Goal: Task Accomplishment & Management: Complete application form

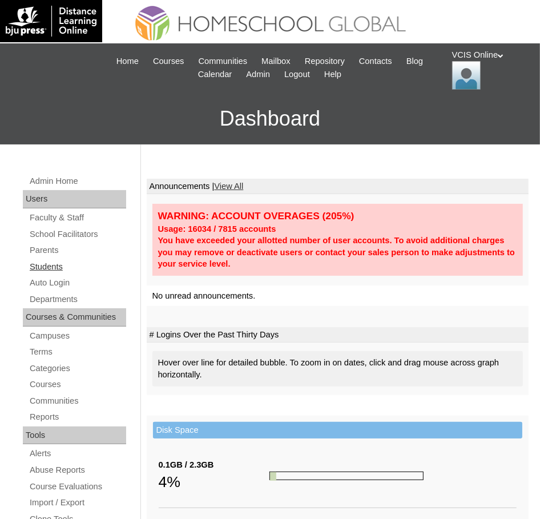
click at [57, 265] on link "Students" at bounding box center [78, 267] width 98 height 14
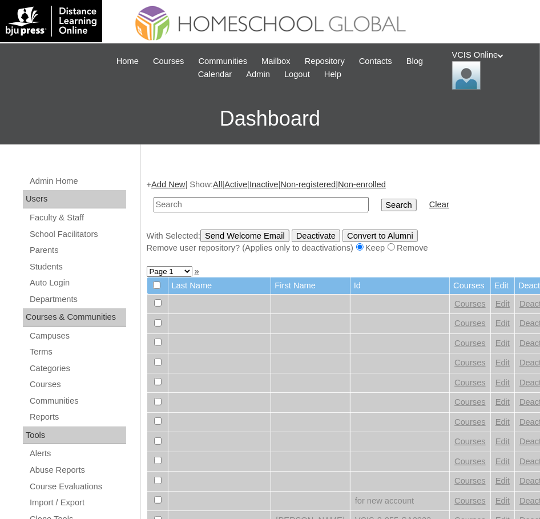
click at [185, 184] on link "Add New" at bounding box center [168, 184] width 34 height 9
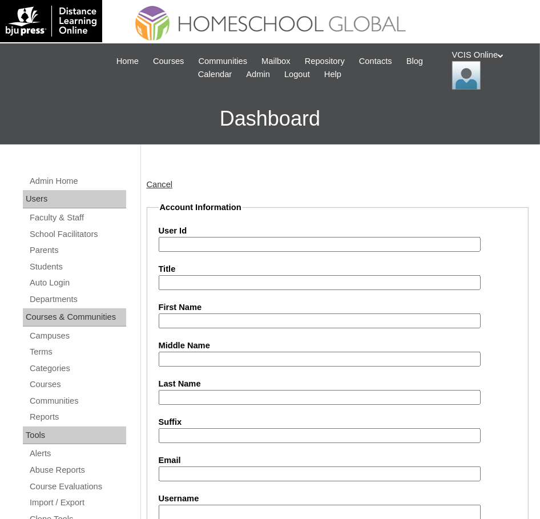
click at [202, 246] on input "User Id" at bounding box center [320, 244] width 323 height 15
paste input "VCIS0018-9C-SA2025"
type input "VCIS0018-9C-SA2025"
click at [191, 314] on input "First Name" at bounding box center [320, 320] width 323 height 15
click at [188, 322] on input "First Name" at bounding box center [320, 320] width 323 height 15
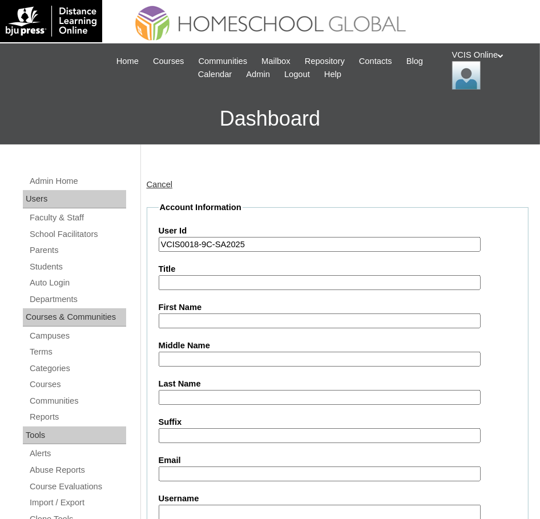
paste input "Klara Alesia"
type input "Klara Alesia"
click at [184, 399] on input "Last Name" at bounding box center [320, 397] width 323 height 15
paste input "Panaligan"
type input "Panaligan"
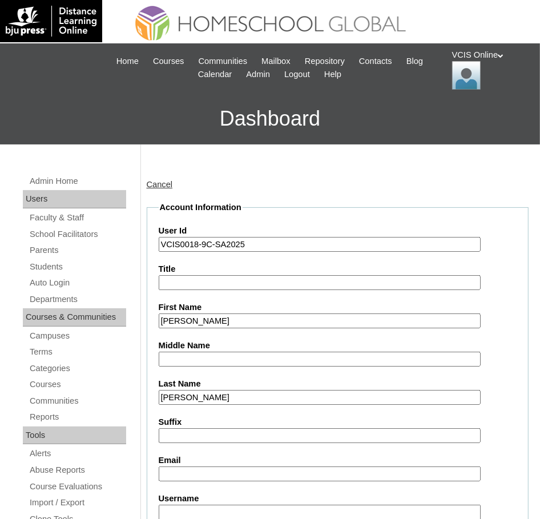
click at [182, 358] on input "Middle Name" at bounding box center [320, 359] width 323 height 15
paste input "De Leon"
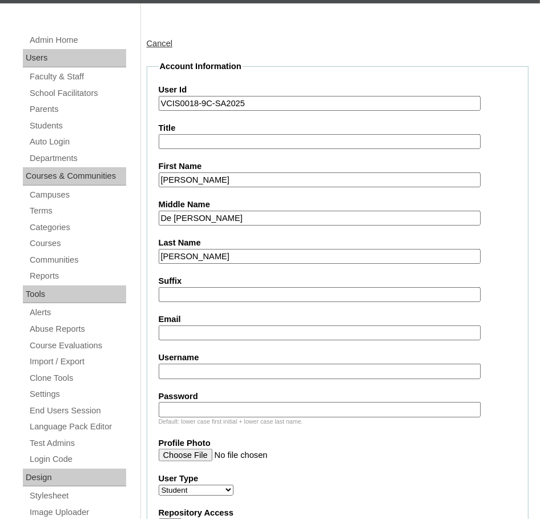
scroll to position [140, 0]
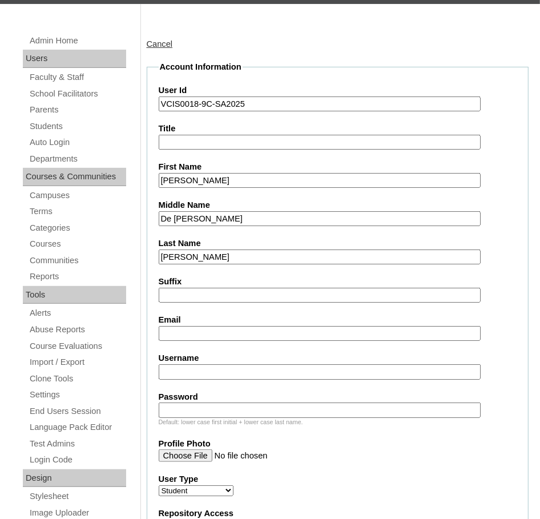
type input "De Leon"
click at [172, 328] on input "Email" at bounding box center [320, 333] width 323 height 15
click at [206, 337] on input "Email" at bounding box center [320, 333] width 323 height 15
paste input "kpanaligan.student@vcis.edu.ph"
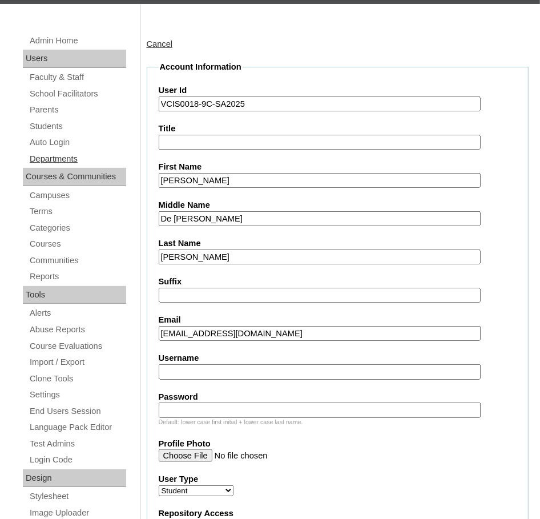
type input "kpanaligan.student@vcis.edu.ph"
click at [177, 373] on input "Username" at bounding box center [320, 371] width 323 height 15
paste input "klara.panaligan2025"
type input "klara.panaligan2025"
click at [194, 413] on input "Password" at bounding box center [320, 410] width 323 height 15
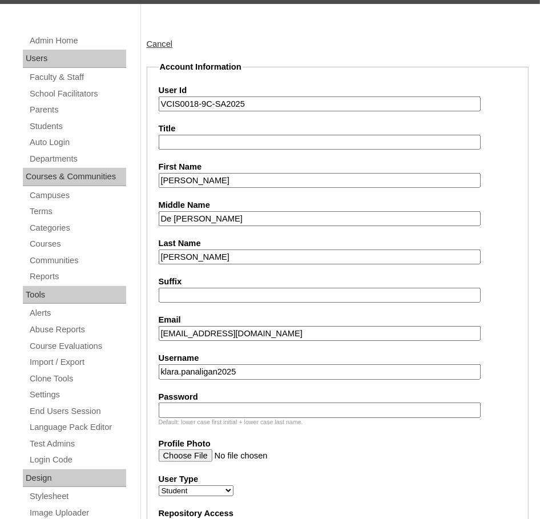
paste input "KaReSpNg"
type input "KaReSpNg"
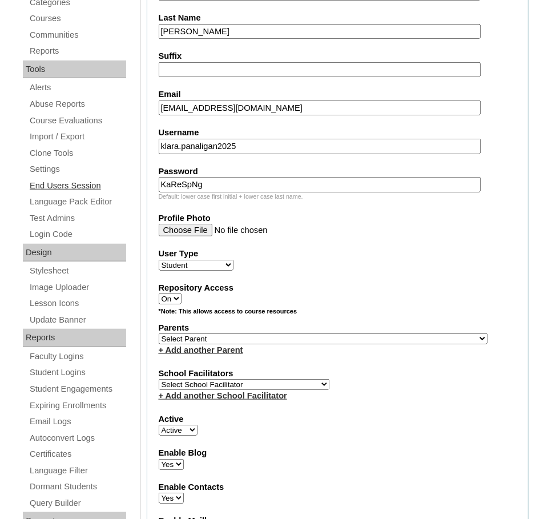
scroll to position [369, 0]
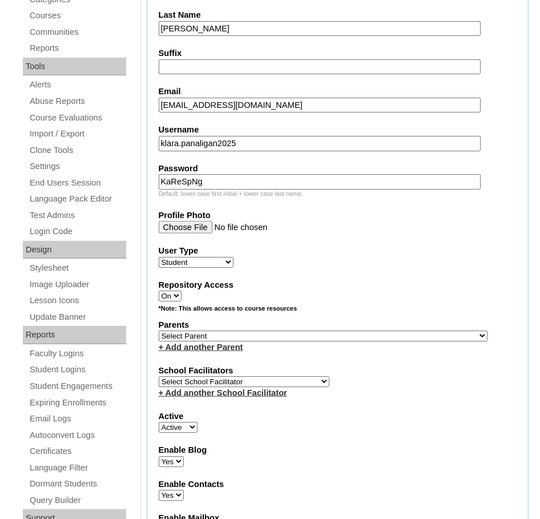
click at [265, 331] on select "Select Parent , , , , , , , , , , , , , , , , , , , , , , , , , , , , , , , , ,…" at bounding box center [323, 336] width 329 height 11
select select "43064"
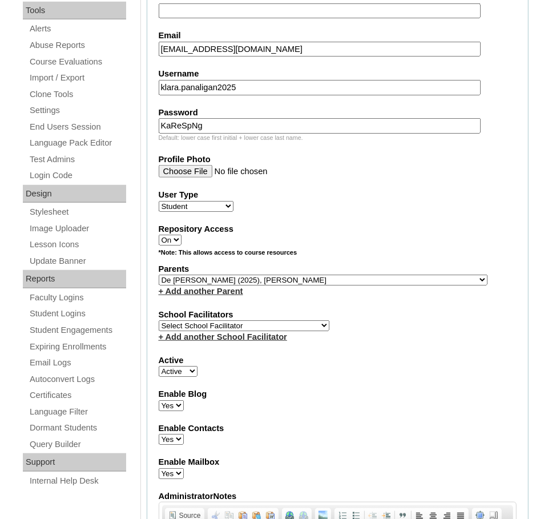
scroll to position [448, 0]
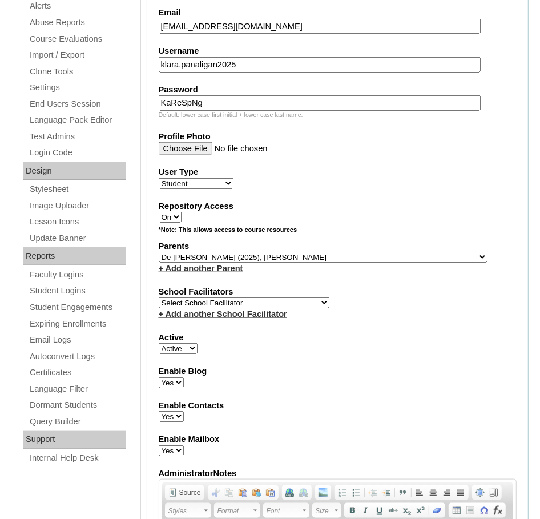
click at [218, 297] on select "Select School Facilitator Norman Añain Ruffa Abadijas Mary Abella Gloryfe Abion…" at bounding box center [244, 302] width 171 height 11
select select "36583"
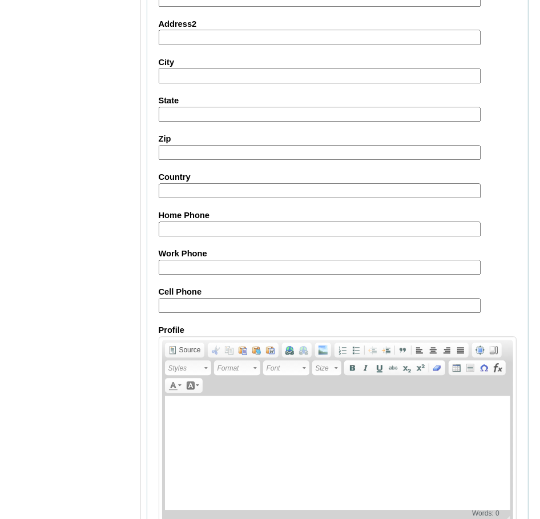
scroll to position [1212, 0]
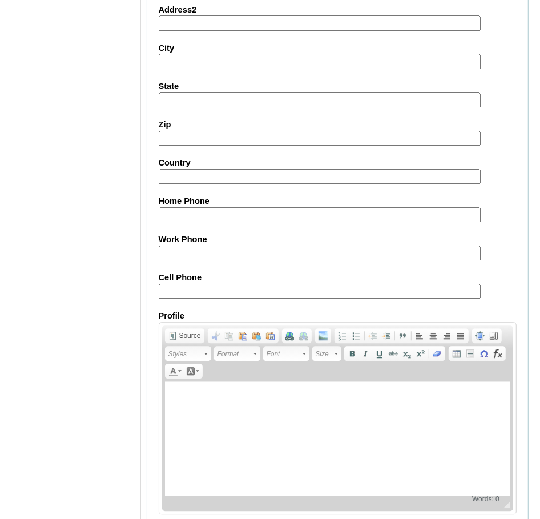
click at [169, 288] on fieldset "Personal Information Address Address2 City State Zip Country Home Phone Work Ph…" at bounding box center [338, 240] width 383 height 596
click at [175, 284] on input "Cell Phone" at bounding box center [320, 291] width 323 height 15
paste input "63-9081404767"
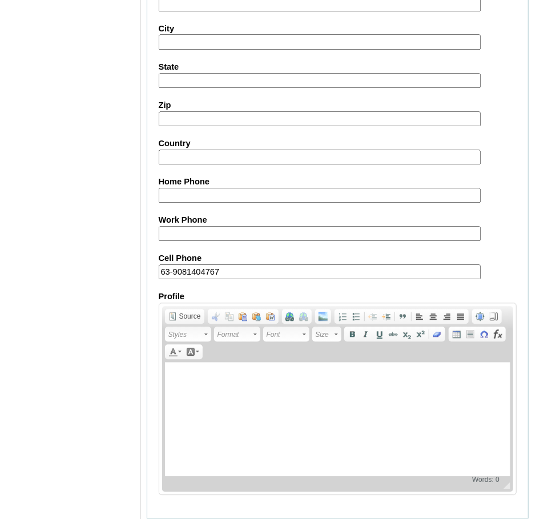
scroll to position [1256, 0]
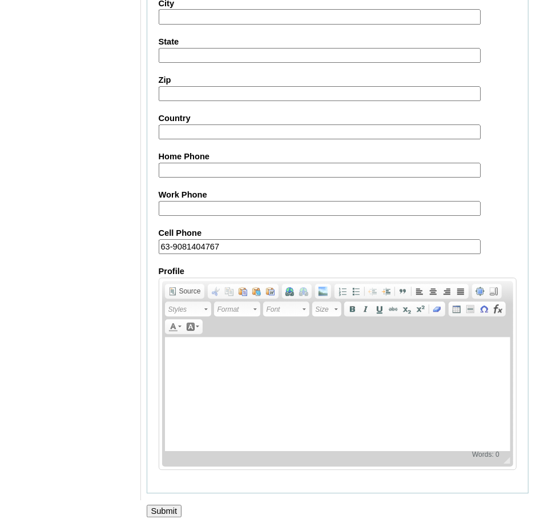
type input "63-9081404767"
click at [168, 505] on input "Submit" at bounding box center [164, 511] width 35 height 13
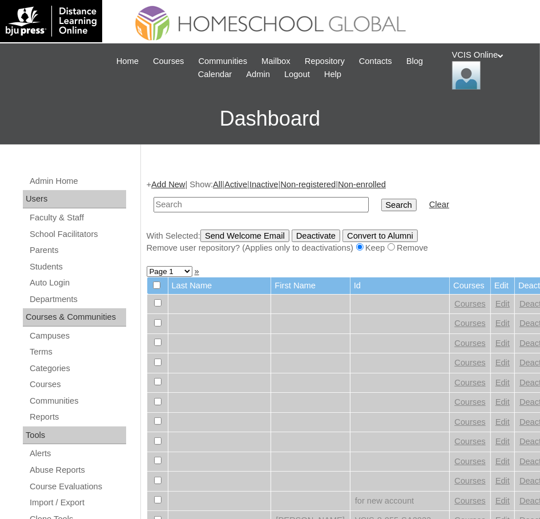
click at [237, 206] on input "text" at bounding box center [261, 204] width 215 height 15
paste input "VCIS0018-9C-SA2025"
type input "VCIS0018-9C-SA2025"
click at [381, 199] on input "Search" at bounding box center [398, 205] width 35 height 13
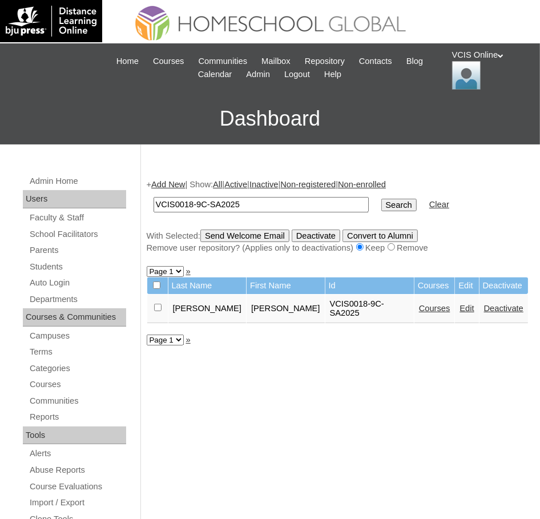
click at [419, 304] on link "Courses" at bounding box center [434, 308] width 31 height 9
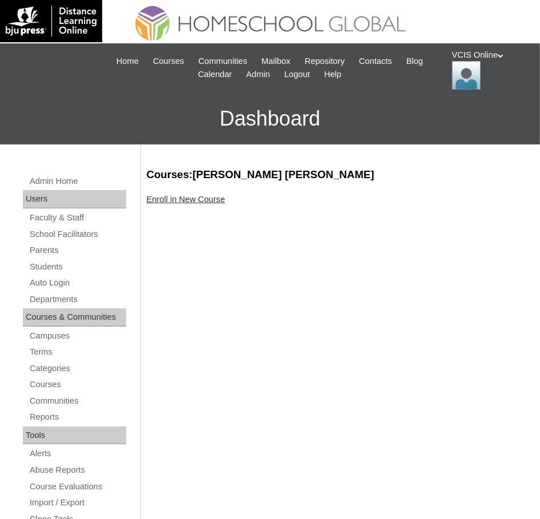
click at [207, 199] on link "Enroll in New Course" at bounding box center [186, 199] width 79 height 9
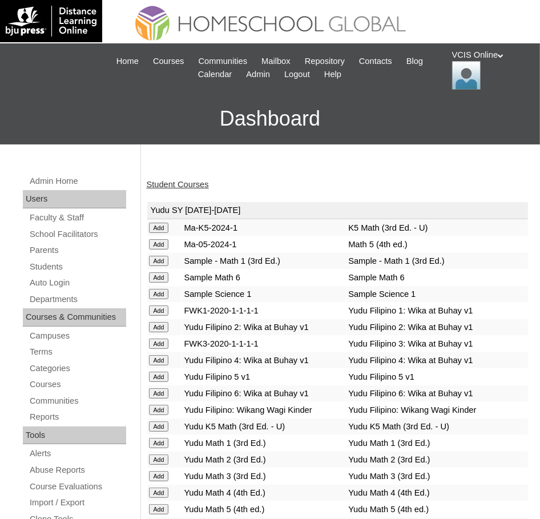
scroll to position [2630, 0]
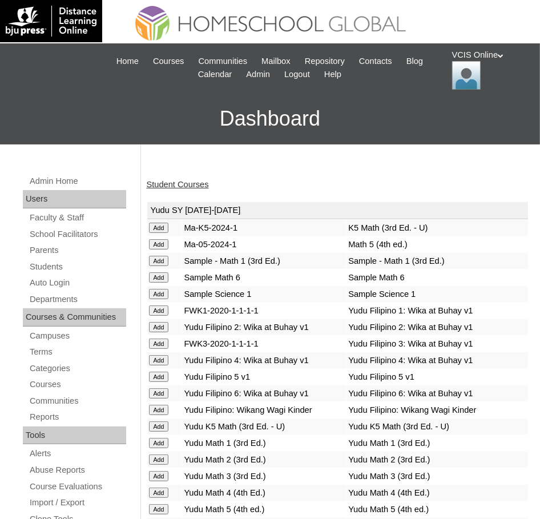
scroll to position [3726, 0]
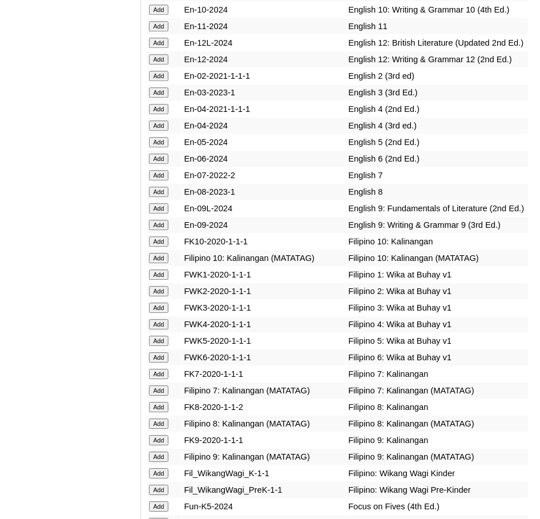
click at [161, 216] on td "Add" at bounding box center [164, 208] width 35 height 16
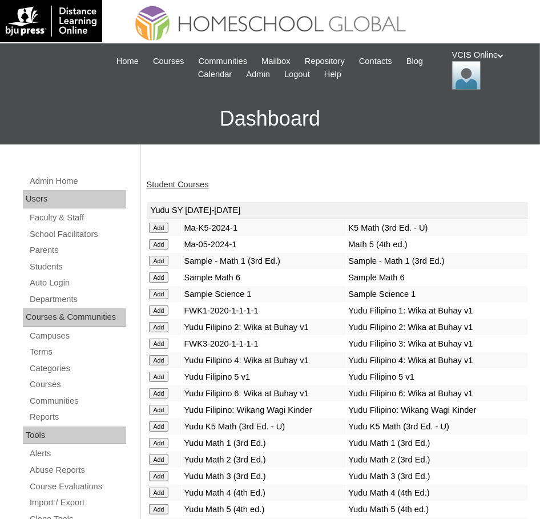
scroll to position [3337, 0]
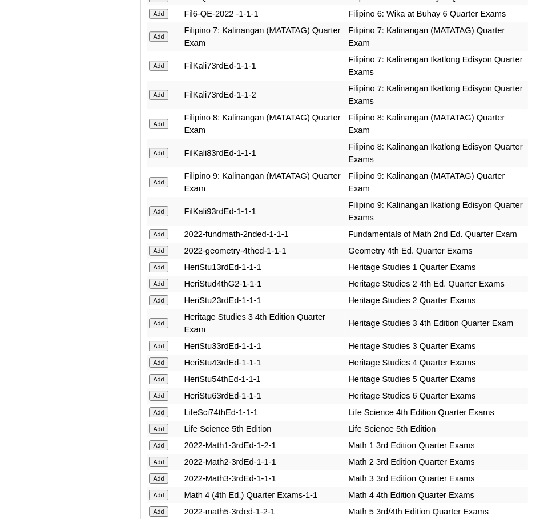
scroll to position [3955, 0]
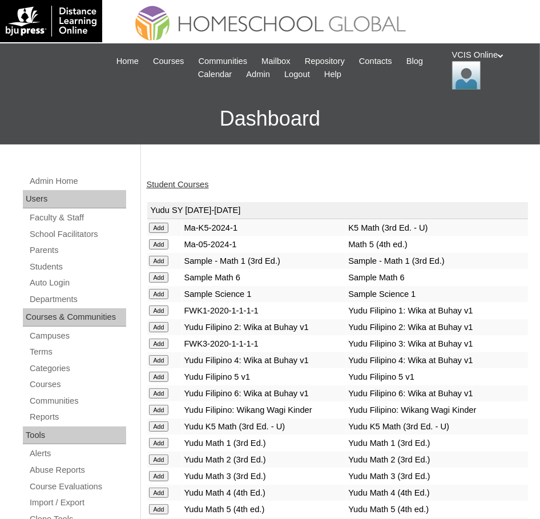
scroll to position [3272, 0]
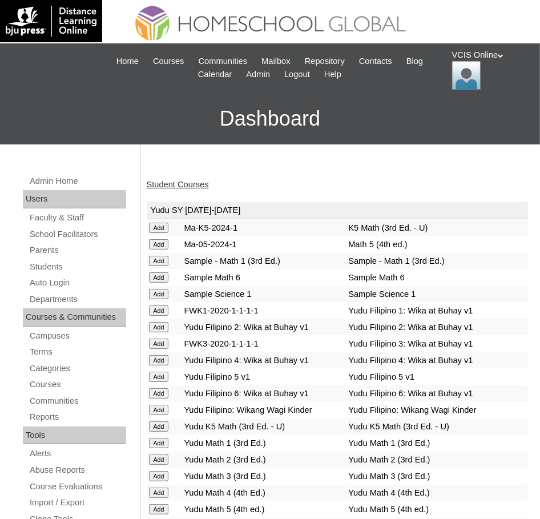
click at [174, 183] on link "Student Courses" at bounding box center [178, 184] width 62 height 9
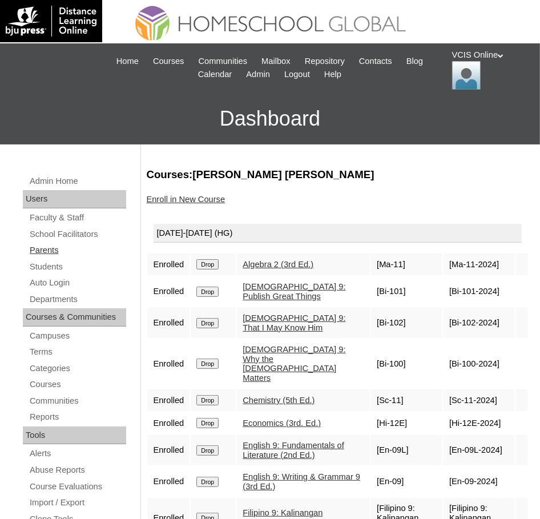
click at [51, 251] on link "Parents" at bounding box center [78, 250] width 98 height 14
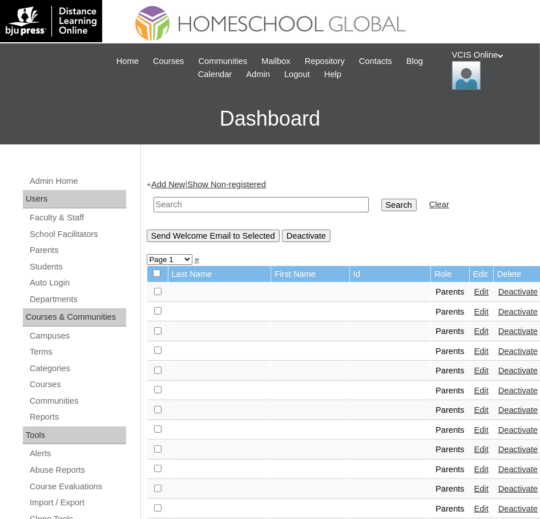
click at [170, 183] on link "Add New" at bounding box center [168, 184] width 34 height 9
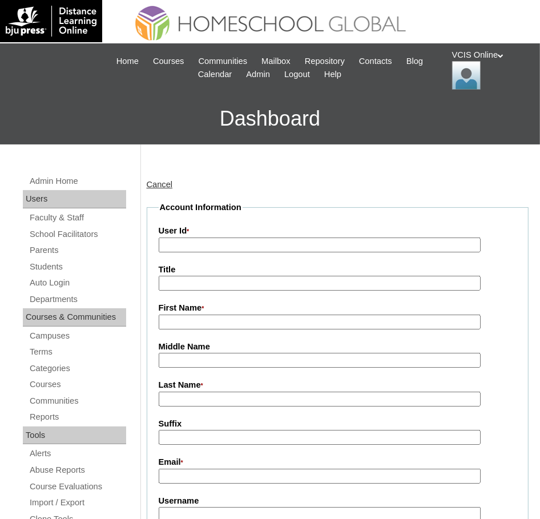
click at [176, 245] on input "User Id *" at bounding box center [320, 245] width 323 height 15
paste input "VCIS016-9C-PA2025"
type input "VCIS016-9C-PA2025"
click at [172, 325] on input "First Name *" at bounding box center [320, 322] width 323 height 15
paste input "Maria Jesusa Herosa Ladrillo"
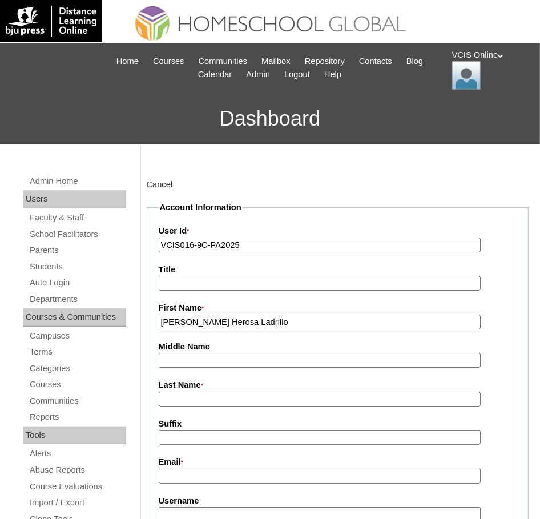
drag, startPoint x: 216, startPoint y: 323, endPoint x: 300, endPoint y: 323, distance: 83.9
click at [300, 323] on input "Maria Jesusa Herosa Ladrillo" at bounding box center [320, 322] width 323 height 15
type input "[PERSON_NAME]"
click at [195, 363] on input "Middle Name" at bounding box center [320, 360] width 323 height 15
paste input "Herosa Ladrillo"
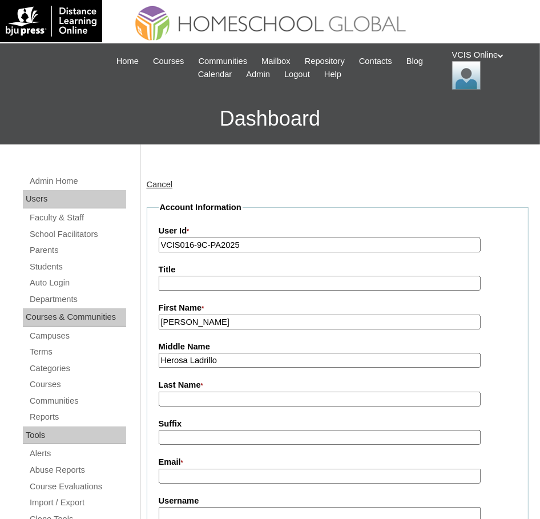
drag, startPoint x: 193, startPoint y: 359, endPoint x: 256, endPoint y: 359, distance: 63.4
click at [256, 359] on input "Herosa Ladrillo" at bounding box center [320, 360] width 323 height 15
type input "Herosa"
click at [178, 397] on input "Last Name *" at bounding box center [320, 399] width 323 height 15
paste input "Ladrillo"
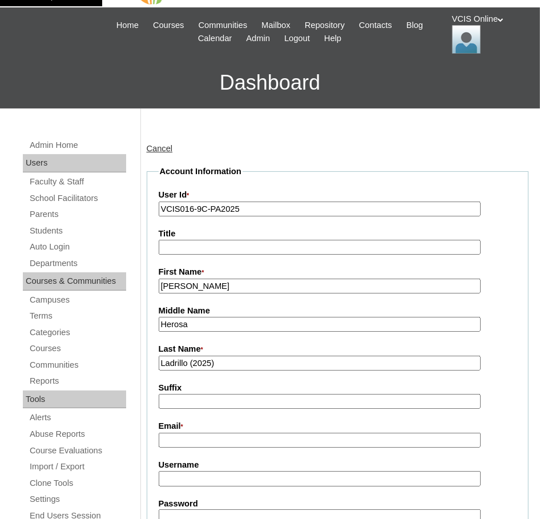
scroll to position [54, 0]
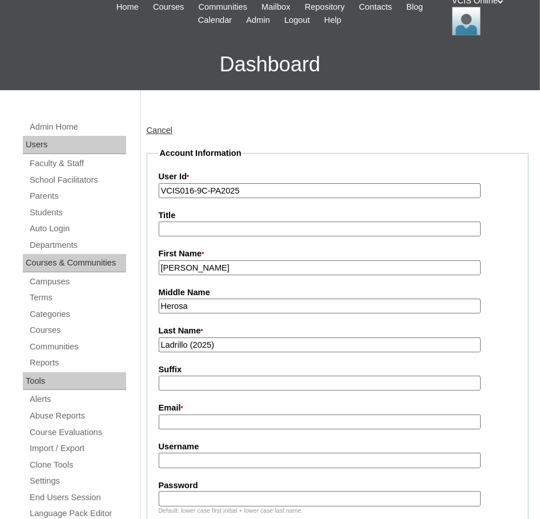
type input "Ladrillo (2025)"
click at [180, 421] on input "Email *" at bounding box center [320, 422] width 323 height 15
paste input "suzydavid04132019@gmail.com"
type input "suzydavid04132019@gmail.com"
click at [184, 461] on input "Username" at bounding box center [320, 460] width 323 height 15
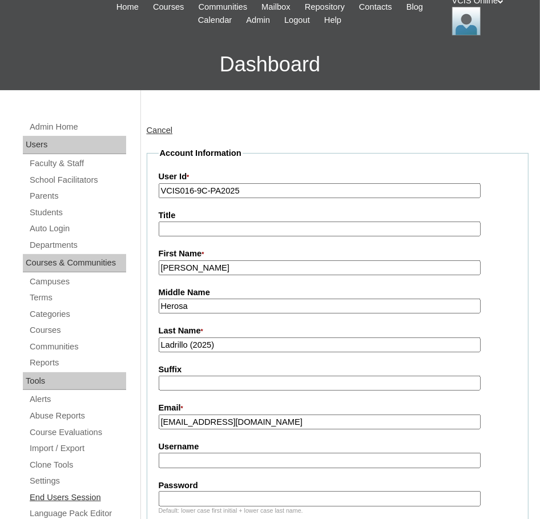
paste input "mladrillo2025"
type input "mladrillo2025"
click at [178, 497] on input "Password" at bounding box center [320, 498] width 323 height 15
paste input "MaRjEsUd"
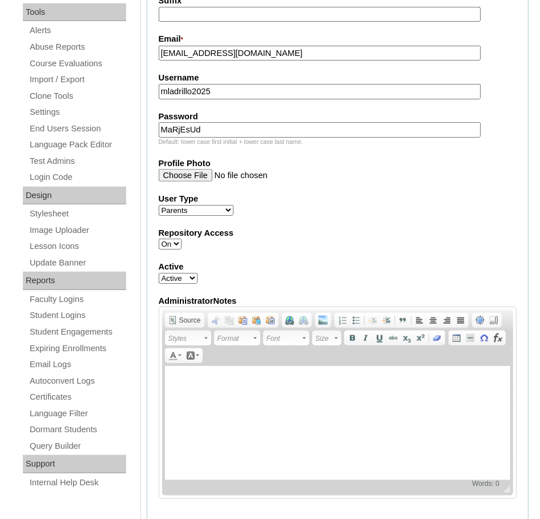
scroll to position [454, 0]
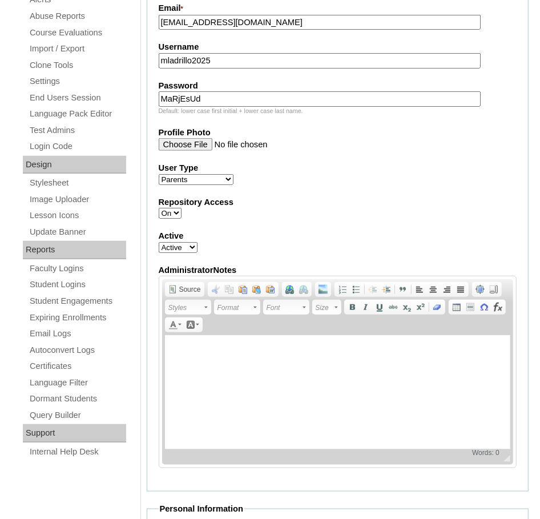
type input "MaRjEsUd"
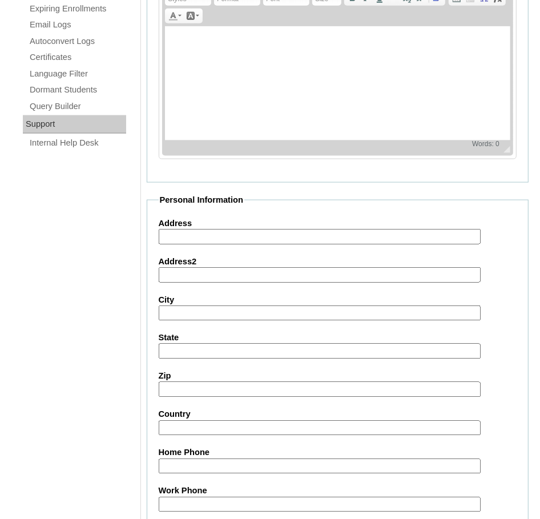
scroll to position [948, 0]
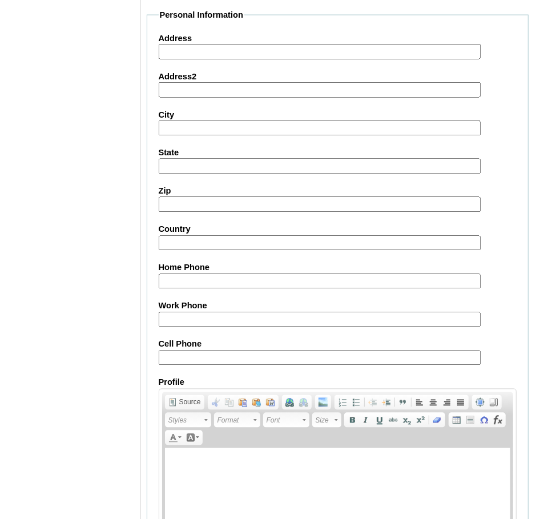
click at [177, 359] on input "Cell Phone" at bounding box center [320, 358] width 323 height 15
paste input "63-9459844543"
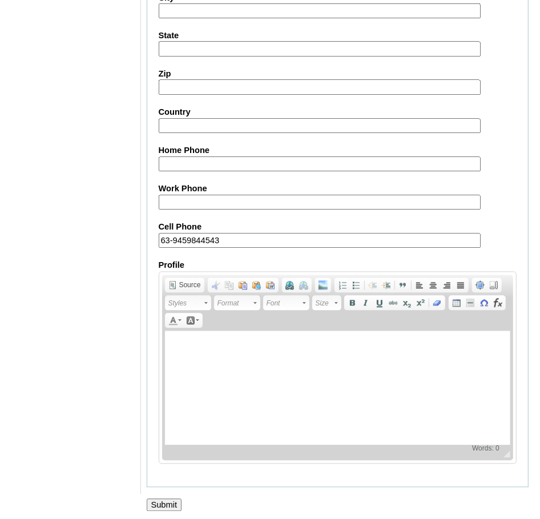
type input "63-9459844543"
click at [169, 501] on input "Submit" at bounding box center [164, 505] width 35 height 13
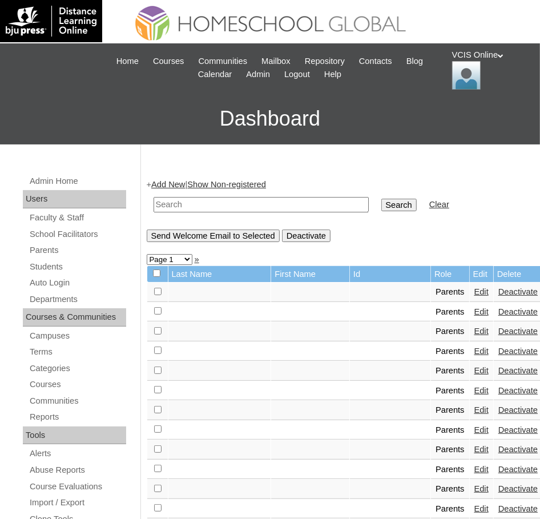
click at [212, 204] on input "text" at bounding box center [261, 204] width 215 height 15
paste input "VCIS016-9C-PA2025"
type input "VCIS016-9C-PA2025"
click at [382, 202] on input "Search" at bounding box center [398, 205] width 35 height 13
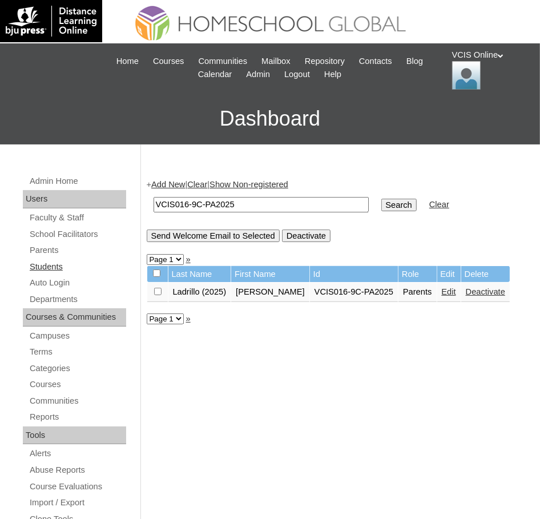
click at [50, 262] on link "Students" at bounding box center [78, 267] width 98 height 14
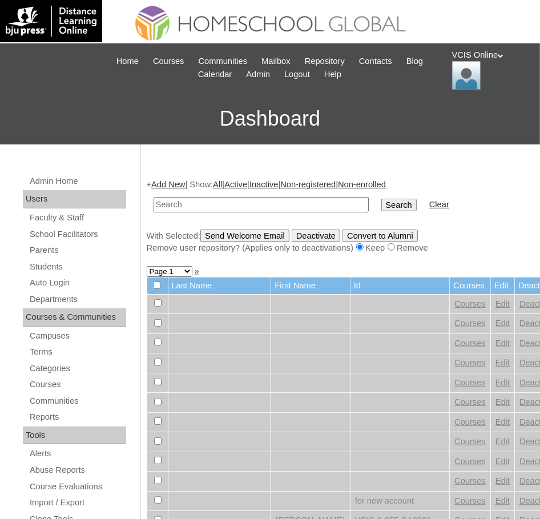
click at [179, 180] on link "Add New" at bounding box center [168, 184] width 34 height 9
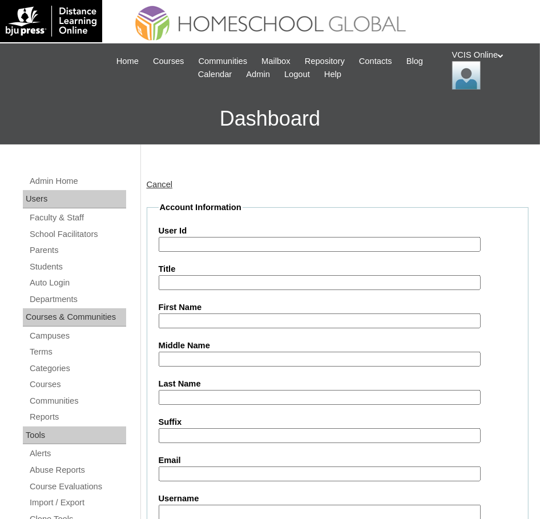
click at [176, 242] on input "User Id" at bounding box center [320, 244] width 323 height 15
paste input "VCIS0019-9C-SA2025"
type input "VCIS0019-9C-SA2025"
click at [186, 320] on input "First Name" at bounding box center [320, 320] width 323 height 15
paste input "Mary Frances Therese"
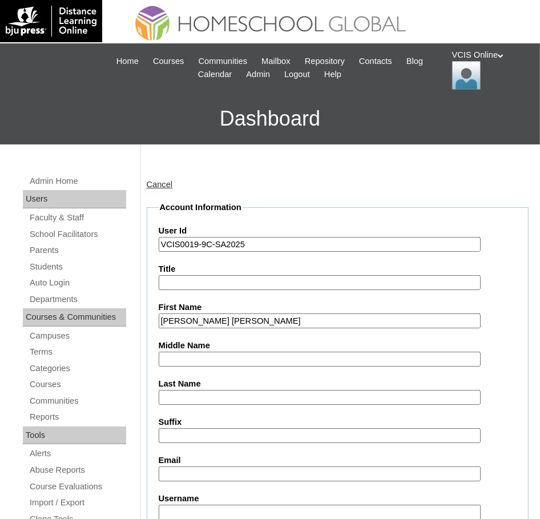
type input "Mary Frances Therese"
click at [190, 398] on input "Last Name" at bounding box center [320, 397] width 323 height 15
paste input "Ladrillo"
type input "Ladrillo"
click at [199, 469] on input "Email" at bounding box center [320, 473] width 323 height 15
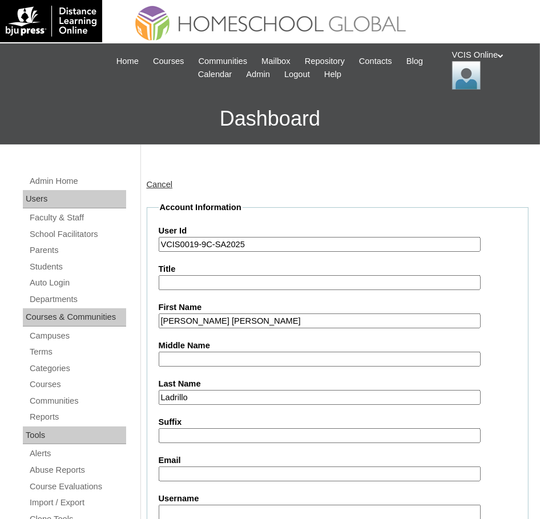
click at [203, 470] on input "Email" at bounding box center [320, 473] width 323 height 15
paste input "mfladrillo.student@vcis.edu.ph"
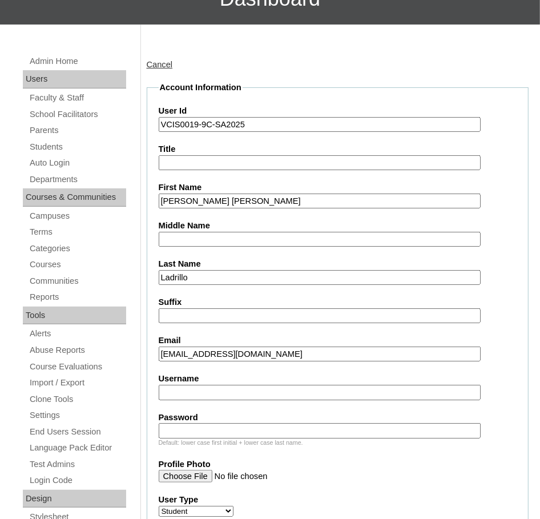
type input "mfladrillo.student@vcis.edu.ph"
click at [182, 390] on input "Username" at bounding box center [320, 392] width 323 height 15
click at [186, 393] on input "Username" at bounding box center [320, 392] width 323 height 15
paste input "mary.ladrillo2025"
type input "mary.ladrillo2025"
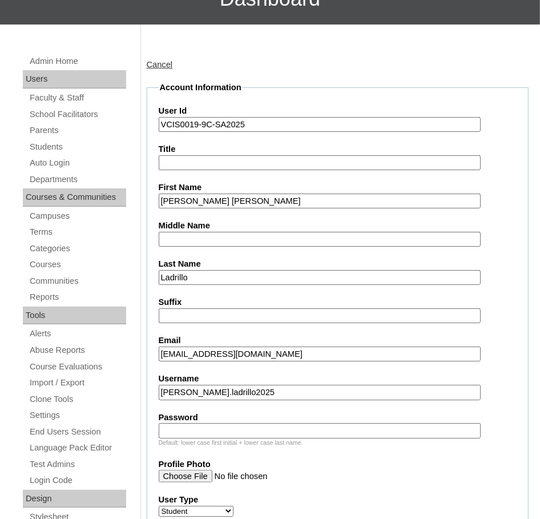
click at [187, 420] on label "Password" at bounding box center [338, 418] width 359 height 12
click at [187, 423] on input "Password" at bounding box center [320, 430] width 323 height 15
paste input "MaRyFnCe"
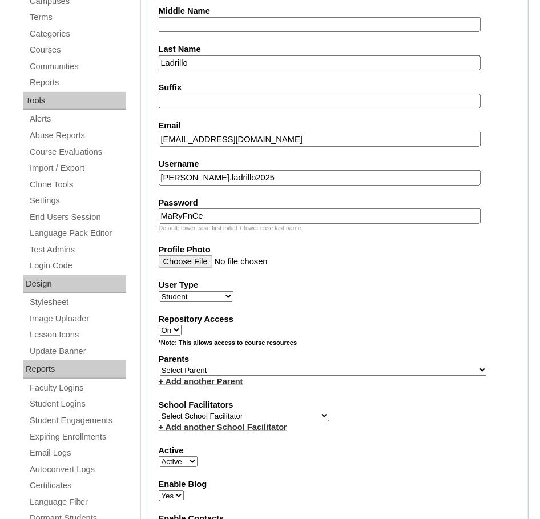
scroll to position [345, 0]
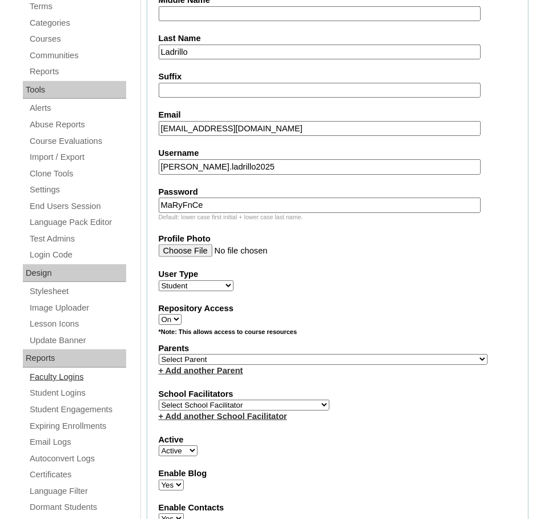
type input "MaRyFnCe"
click at [243, 357] on select "Select Parent , , , , , , , , , , , , , , , , , , , , , , , , , , , , , , , , ,…" at bounding box center [323, 359] width 329 height 11
select select "43126"
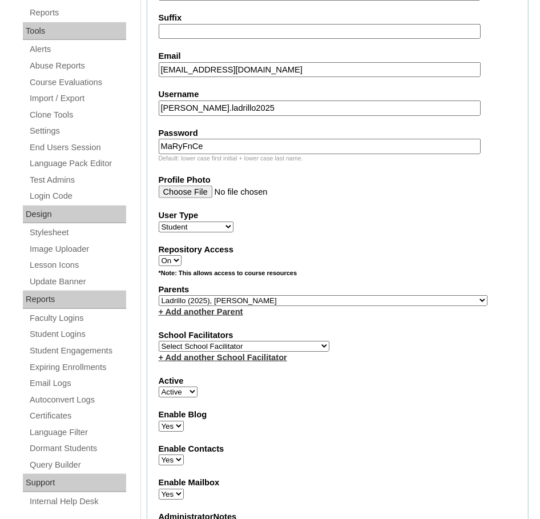
scroll to position [412, 0]
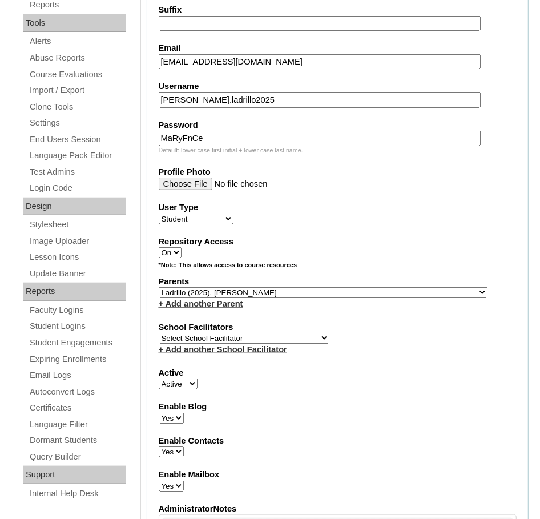
click at [247, 333] on select "Select School Facilitator Norman Añain Ruffa Abadijas Mary Abella Gloryfe Abion…" at bounding box center [244, 338] width 171 height 11
select select "36583"
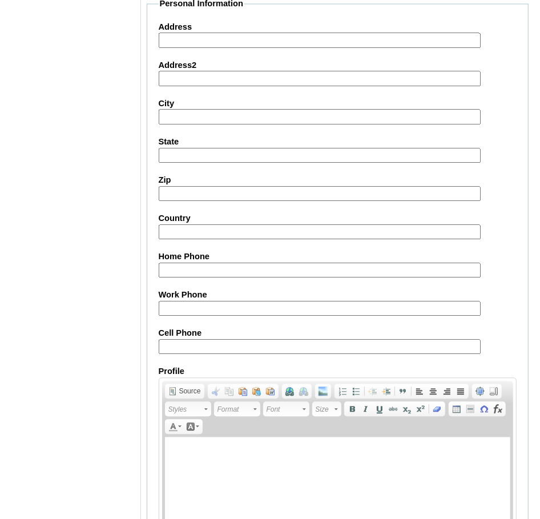
scroll to position [1157, 0]
click at [170, 339] on input "Cell Phone" at bounding box center [320, 346] width 323 height 15
paste input "63-9459844543"
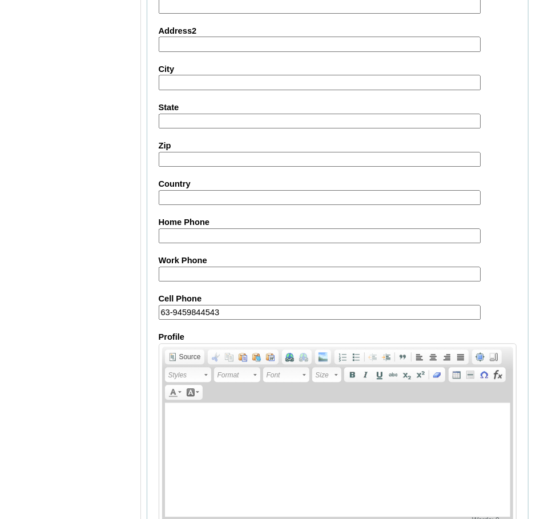
scroll to position [1256, 0]
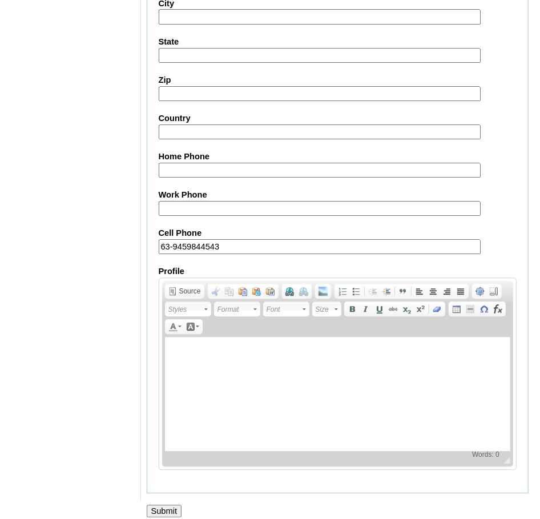
type input "63-9459844543"
click at [171, 505] on input "Submit" at bounding box center [164, 511] width 35 height 13
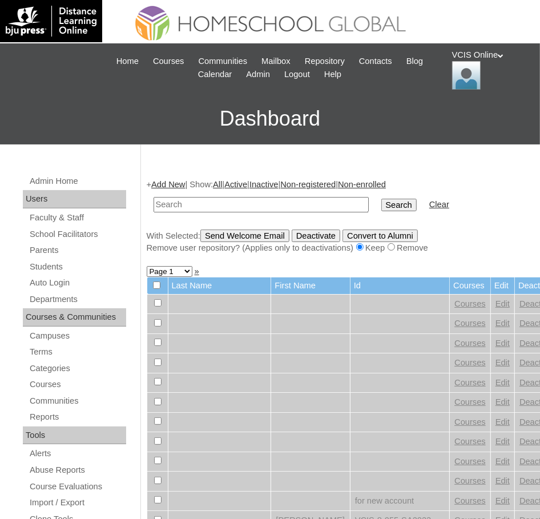
click at [220, 210] on input "text" at bounding box center [261, 204] width 215 height 15
paste input "VCIS0019-9C-SA2025"
type input "VCIS0019-9C-SA2025"
click at [381, 199] on input "Search" at bounding box center [398, 205] width 35 height 13
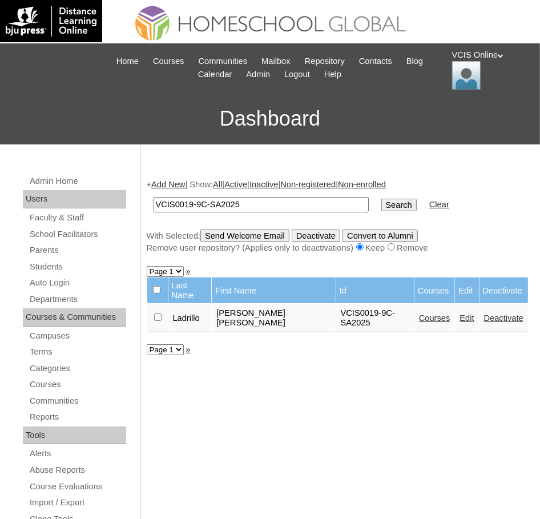
click at [435, 317] on link "Courses" at bounding box center [434, 317] width 31 height 9
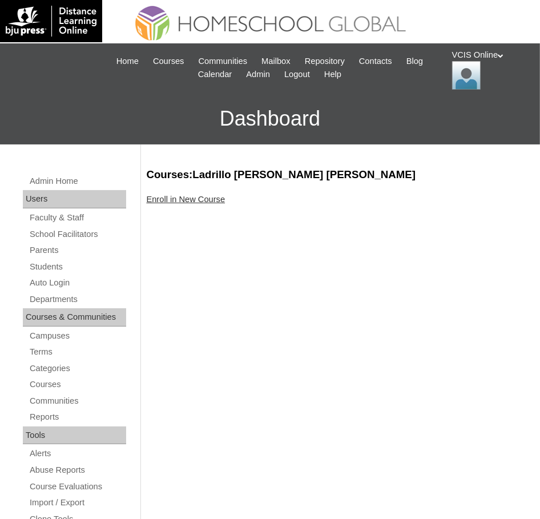
click at [177, 198] on link "Enroll in New Course" at bounding box center [186, 199] width 79 height 9
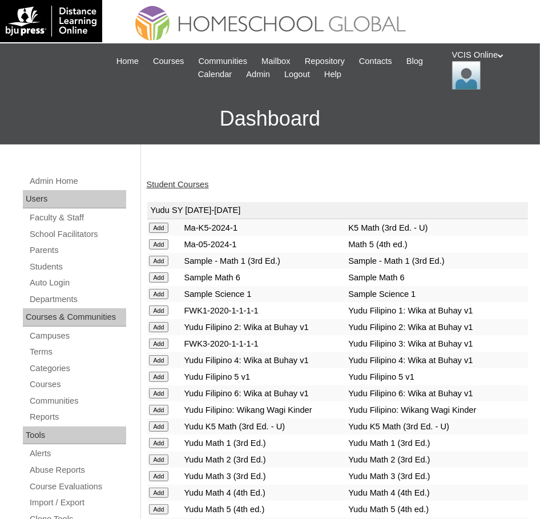
scroll to position [3726, 0]
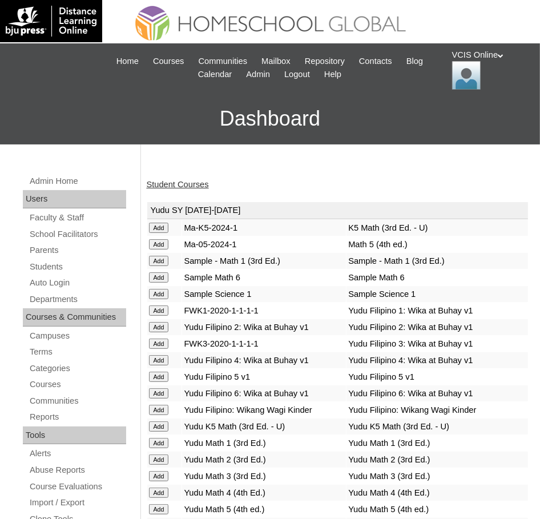
scroll to position [3337, 0]
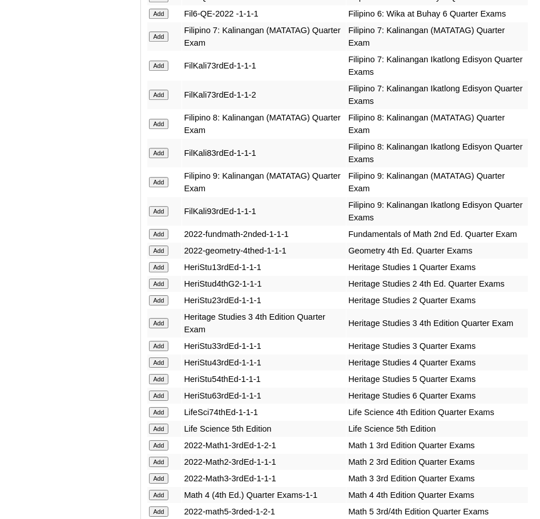
scroll to position [3955, 0]
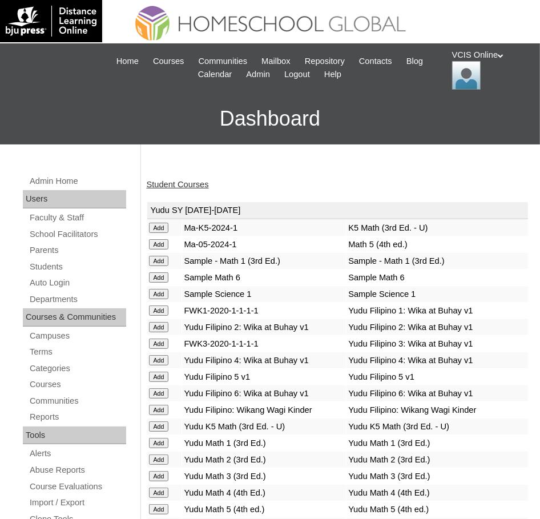
scroll to position [3272, 0]
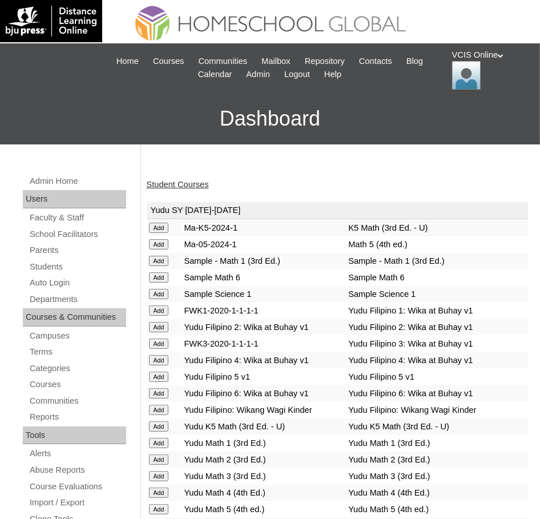
click at [202, 183] on link "Student Courses" at bounding box center [178, 184] width 62 height 9
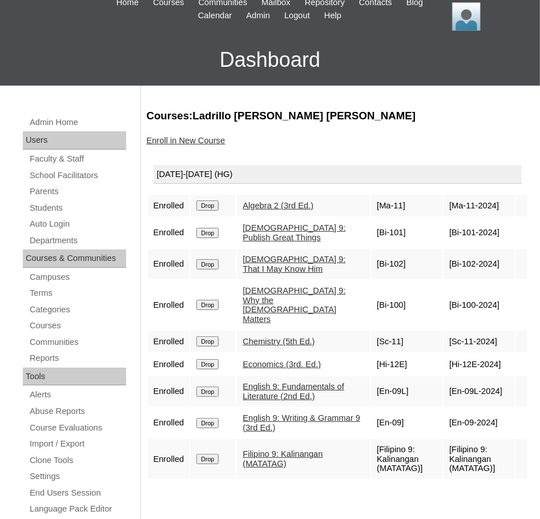
scroll to position [59, 0]
